Goal: Complete application form

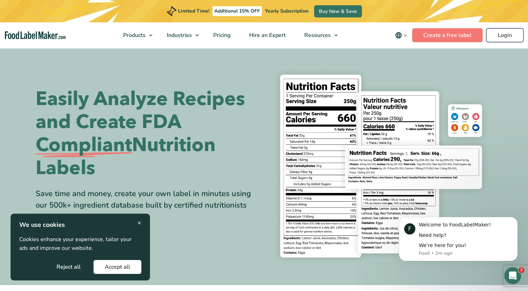
click at [512, 35] on link "Login" at bounding box center [504, 35] width 37 height 14
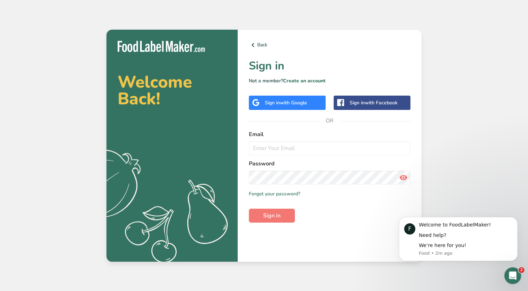
click at [275, 103] on div "Sign in with Google" at bounding box center [286, 102] width 42 height 7
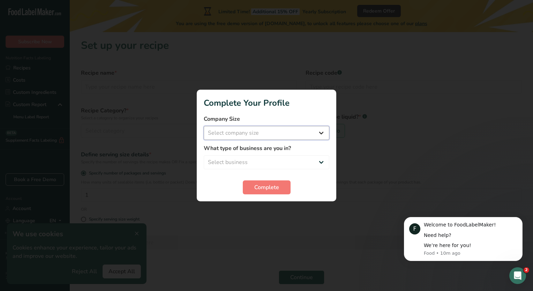
click at [288, 136] on select "Select company size Fewer than 10 Employees 10 to 50 Employees 51 to 500 Employ…" at bounding box center [267, 133] width 126 height 14
click at [297, 135] on select "Select company size Fewer than 10 Employees 10 to 50 Employees 51 to 500 Employ…" at bounding box center [267, 133] width 126 height 14
select select "2"
click at [204, 126] on select "Select company size Fewer than 10 Employees 10 to 50 Employees 51 to 500 Employ…" at bounding box center [267, 133] width 126 height 14
click at [289, 162] on select "Select business Packaged Food Manufacturer Restaurant & Cafe Bakery Meal Plans …" at bounding box center [267, 162] width 126 height 14
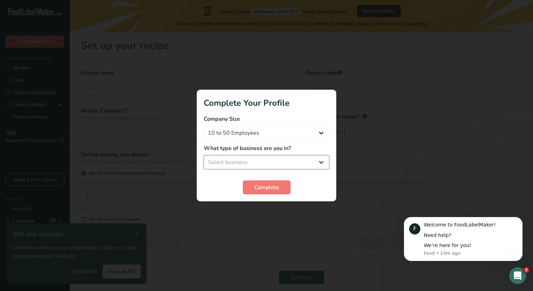
click at [298, 162] on select "Select business Packaged Food Manufacturer Restaurant & Cafe Bakery Meal Plans …" at bounding box center [267, 162] width 126 height 14
click at [300, 159] on select "Select business Packaged Food Manufacturer Restaurant & Cafe Bakery Meal Plans …" at bounding box center [267, 162] width 126 height 14
select select "1"
click at [204, 155] on select "Select business Packaged Food Manufacturer Restaurant & Cafe Bakery Meal Plans …" at bounding box center [267, 162] width 126 height 14
click at [278, 189] on span "Complete" at bounding box center [266, 187] width 25 height 8
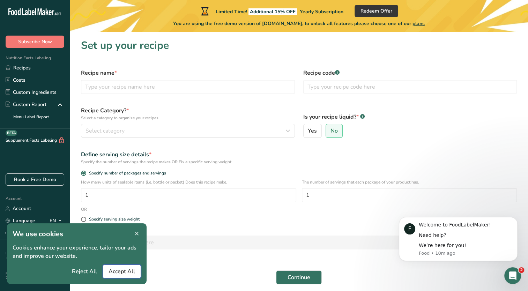
click at [118, 272] on span "Accept All" at bounding box center [121, 271] width 27 height 8
